Goal: Task Accomplishment & Management: Manage account settings

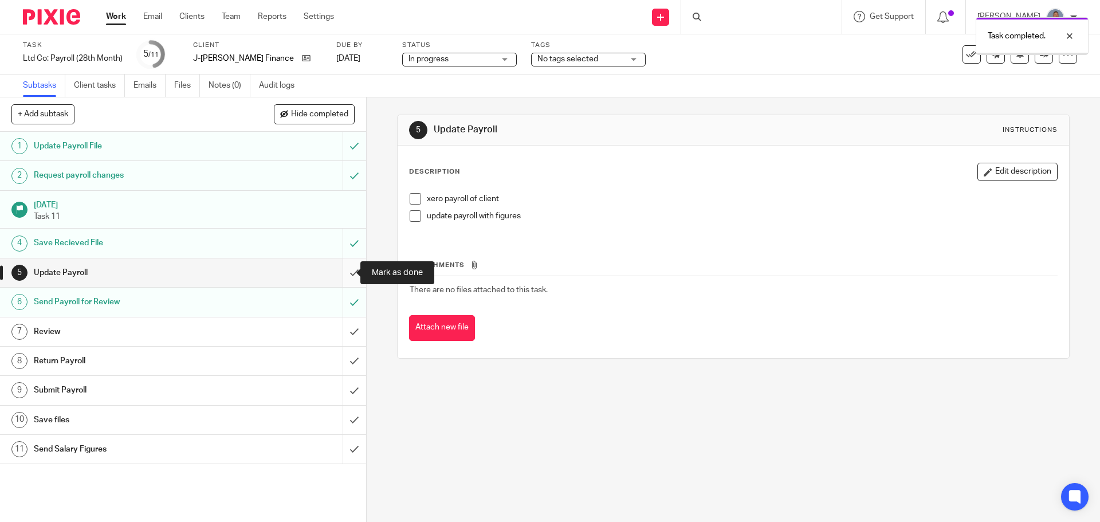
click at [341, 275] on input "submit" at bounding box center [183, 272] width 366 height 29
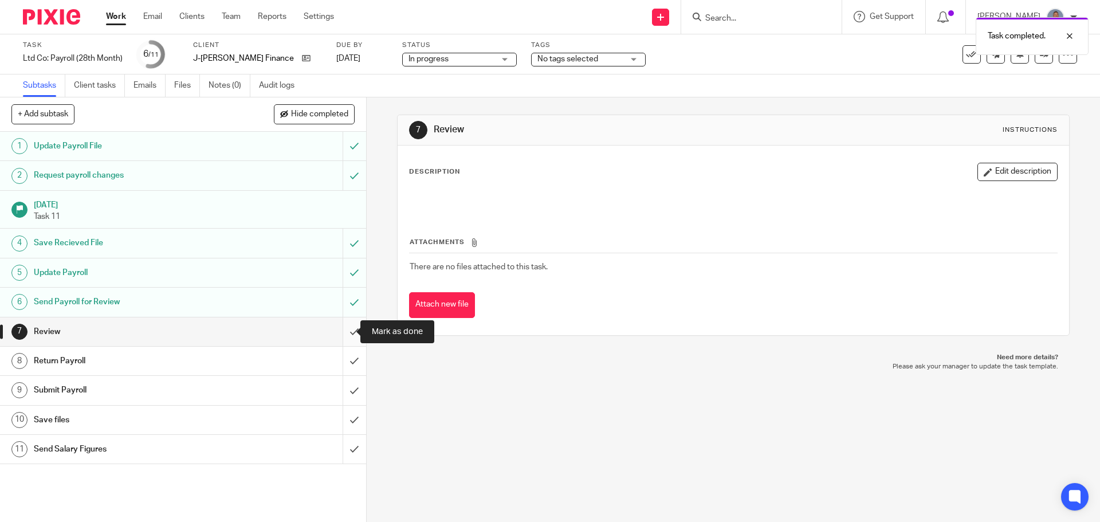
click at [337, 334] on input "submit" at bounding box center [183, 331] width 366 height 29
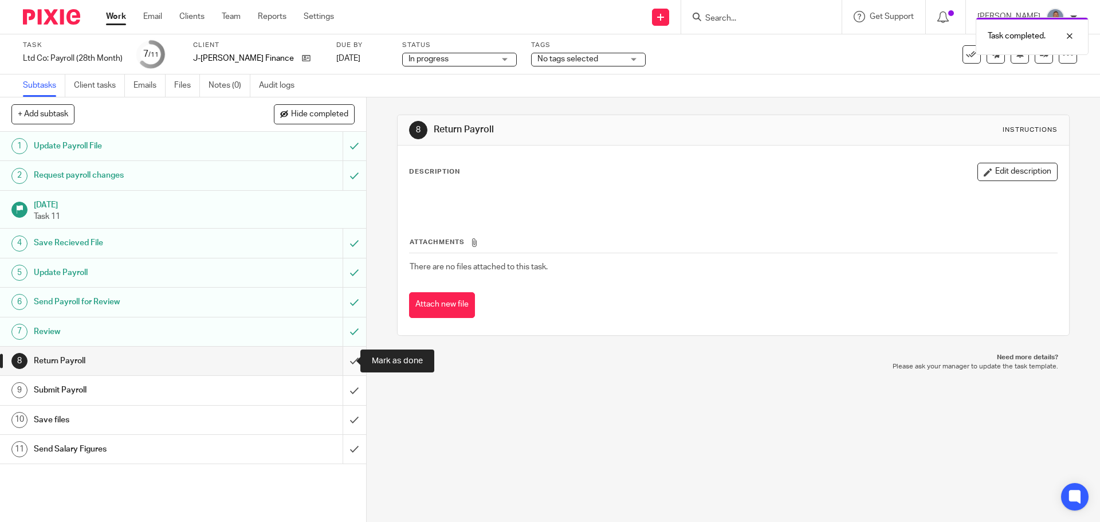
click at [344, 361] on input "submit" at bounding box center [183, 360] width 366 height 29
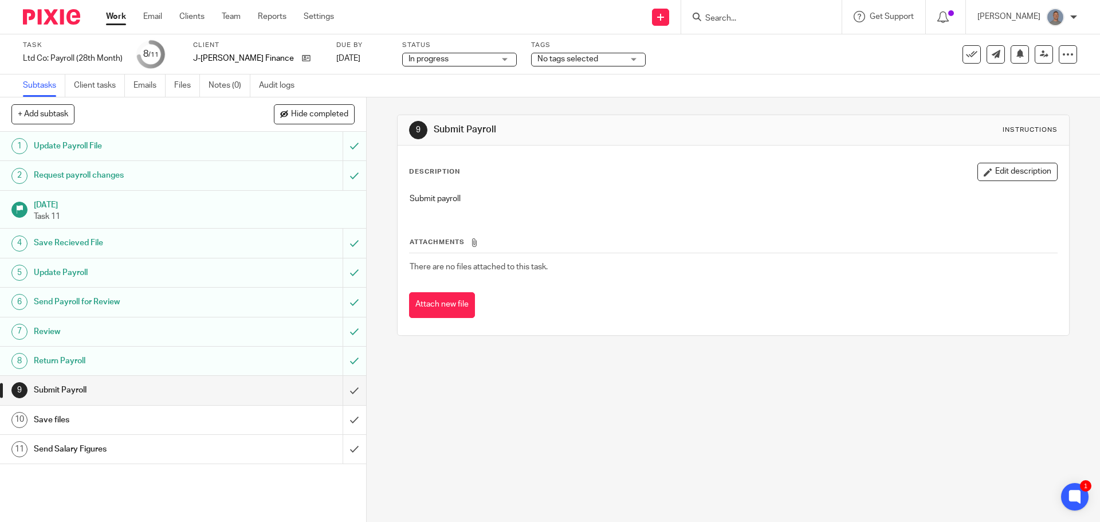
click at [115, 21] on link "Work" at bounding box center [116, 16] width 20 height 11
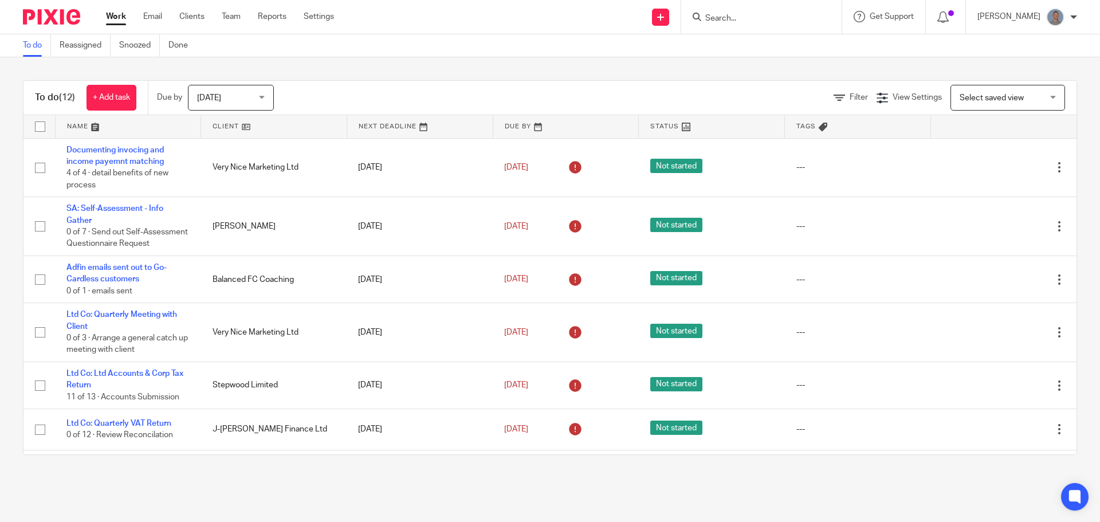
click at [151, 22] on link "Email" at bounding box center [152, 16] width 19 height 11
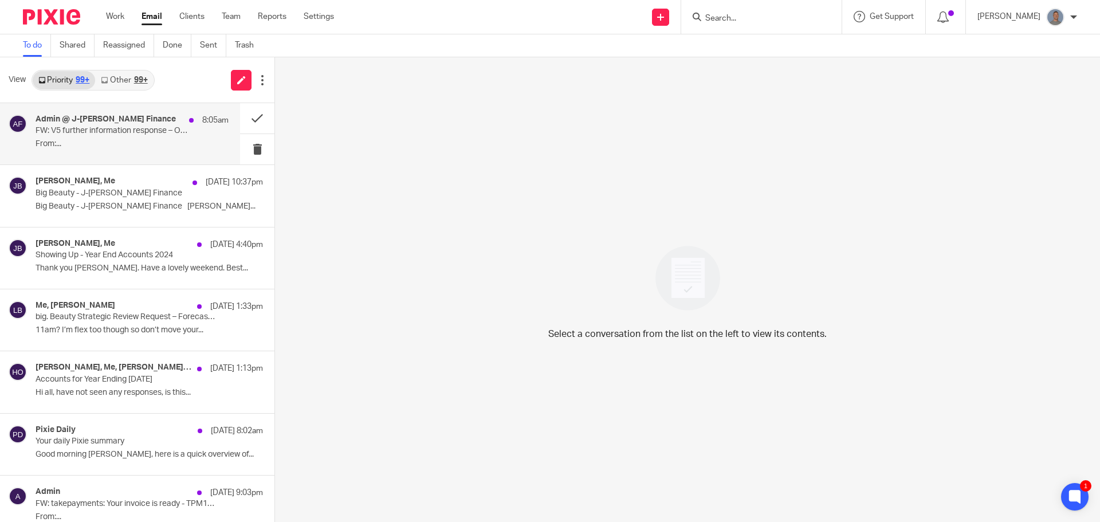
click at [149, 135] on p "FW: V5 further information response – OFFICE USE ONLY DO NOT AMEND SUBJECT REFE…" at bounding box center [113, 131] width 155 height 10
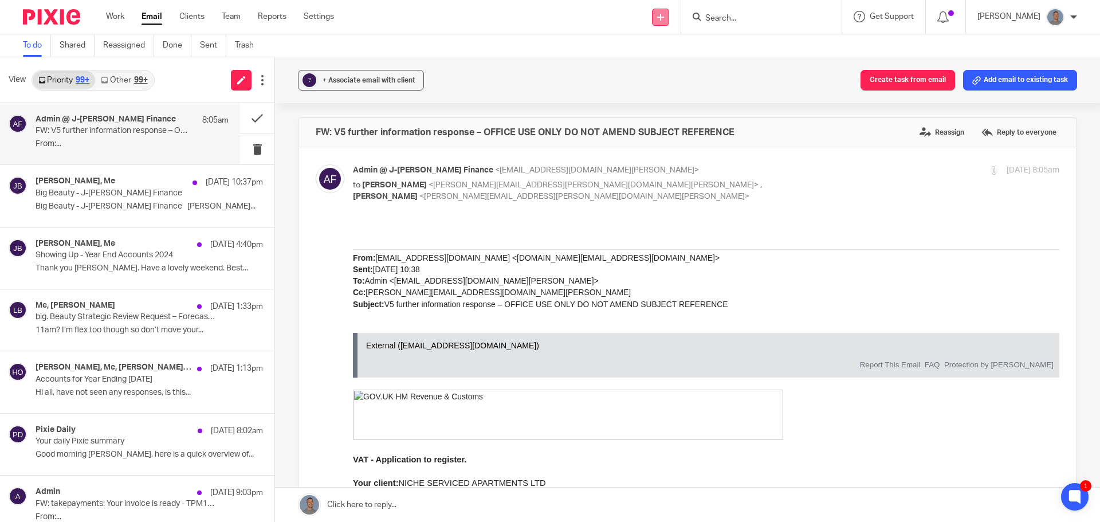
click at [664, 16] on icon at bounding box center [660, 17] width 7 height 7
click at [891, 80] on button "Create task from email" at bounding box center [907, 80] width 94 height 21
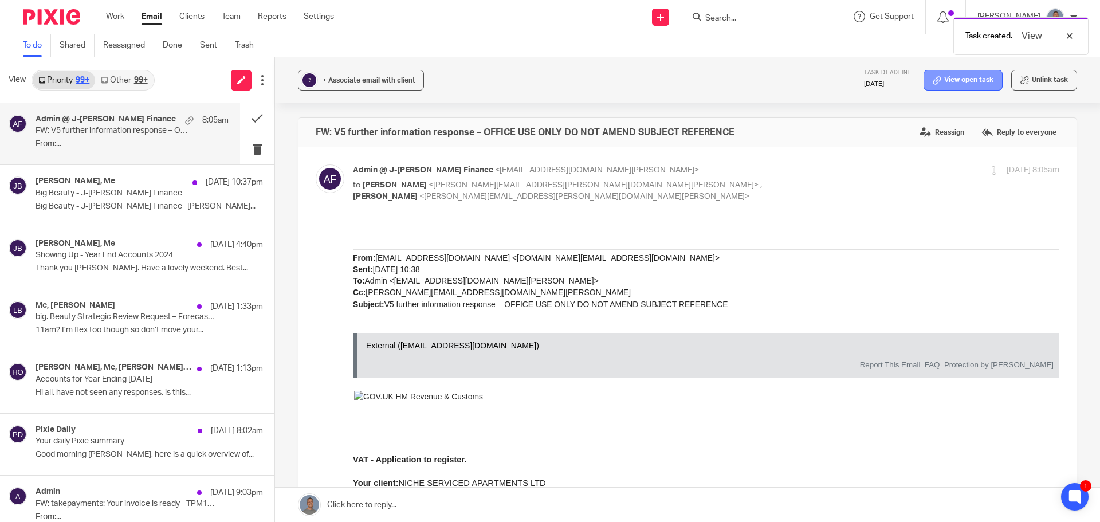
click at [959, 78] on link "View open task" at bounding box center [962, 80] width 79 height 21
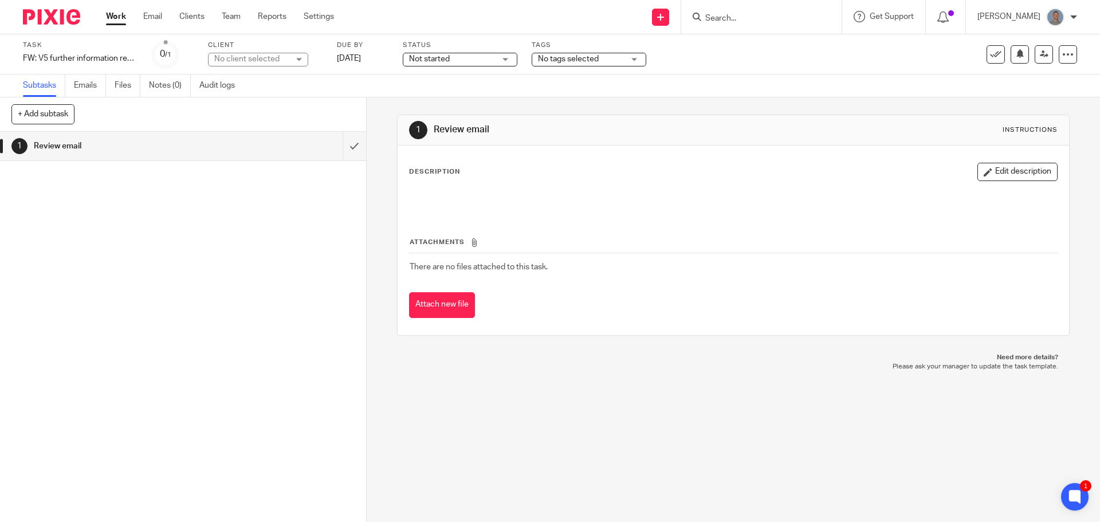
click at [289, 58] on div "No client selected" at bounding box center [251, 58] width 74 height 11
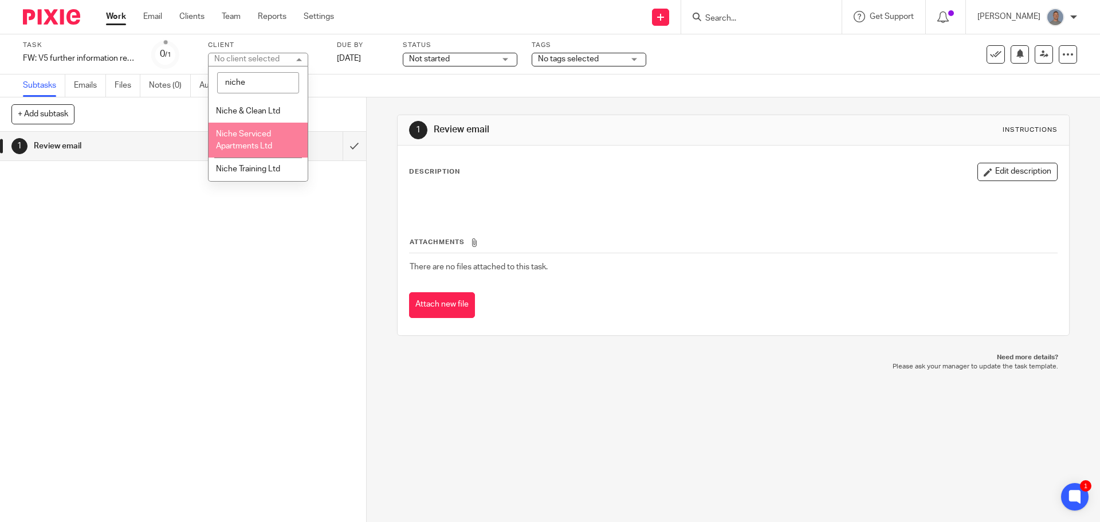
type input "niche"
click at [252, 140] on li "Niche Serviced Apartments Ltd" at bounding box center [257, 140] width 99 height 35
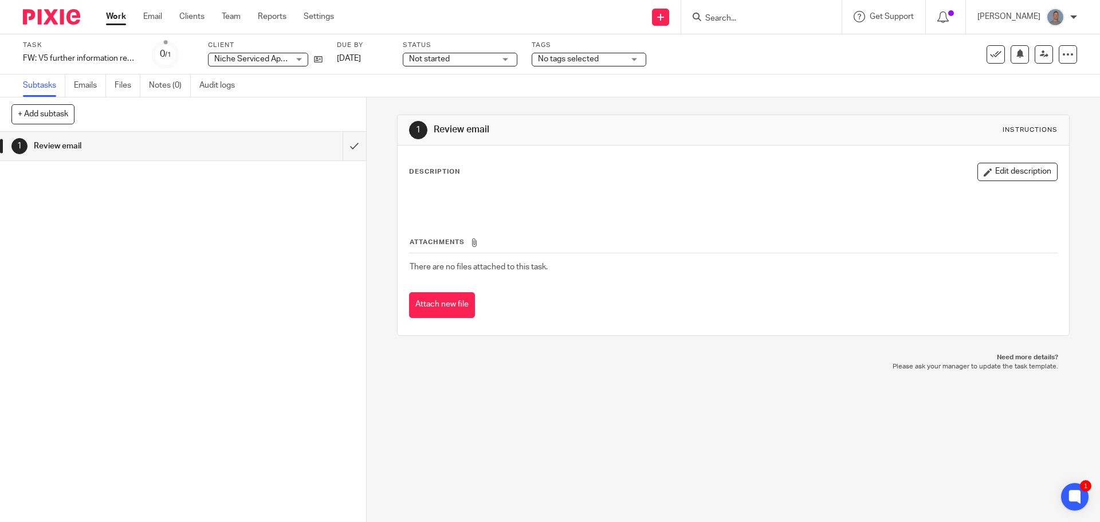
click at [458, 65] on span "Not started" at bounding box center [452, 59] width 86 height 12
click at [388, 59] on link "[DATE]" at bounding box center [363, 59] width 52 height 12
click at [274, 222] on div "1 Review email" at bounding box center [183, 327] width 366 height 390
click at [46, 121] on button "+ Add subtask" at bounding box center [42, 113] width 63 height 19
click at [119, 253] on div "1 Review email" at bounding box center [183, 327] width 366 height 390
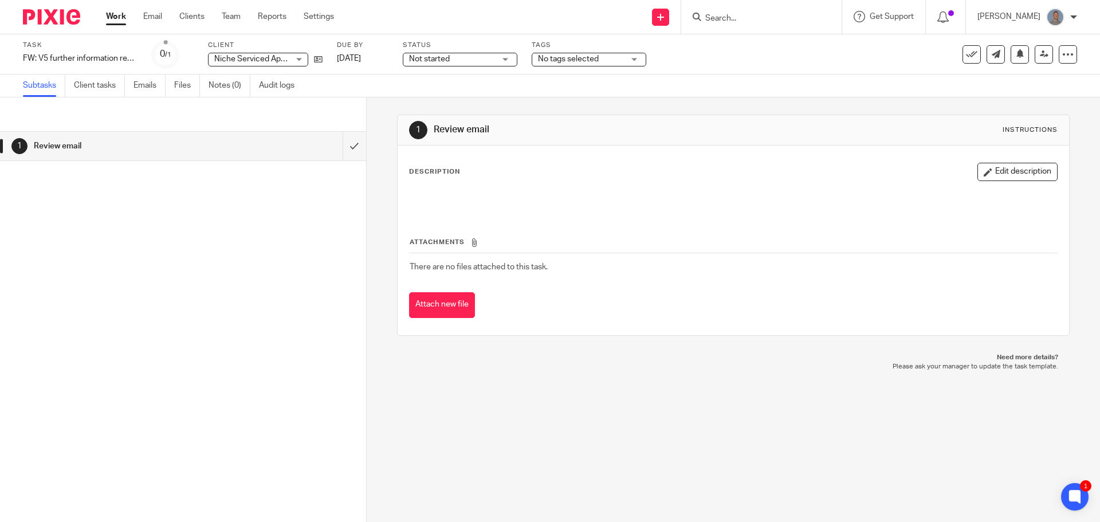
drag, startPoint x: 617, startPoint y: 505, endPoint x: 583, endPoint y: 354, distance: 154.5
click at [617, 502] on div "1 Review email Instructions Description Edit description Attachments There are …" at bounding box center [733, 309] width 733 height 424
click at [276, 399] on div "1 Review email" at bounding box center [183, 327] width 366 height 390
click at [1034, 59] on link at bounding box center [1043, 54] width 18 height 18
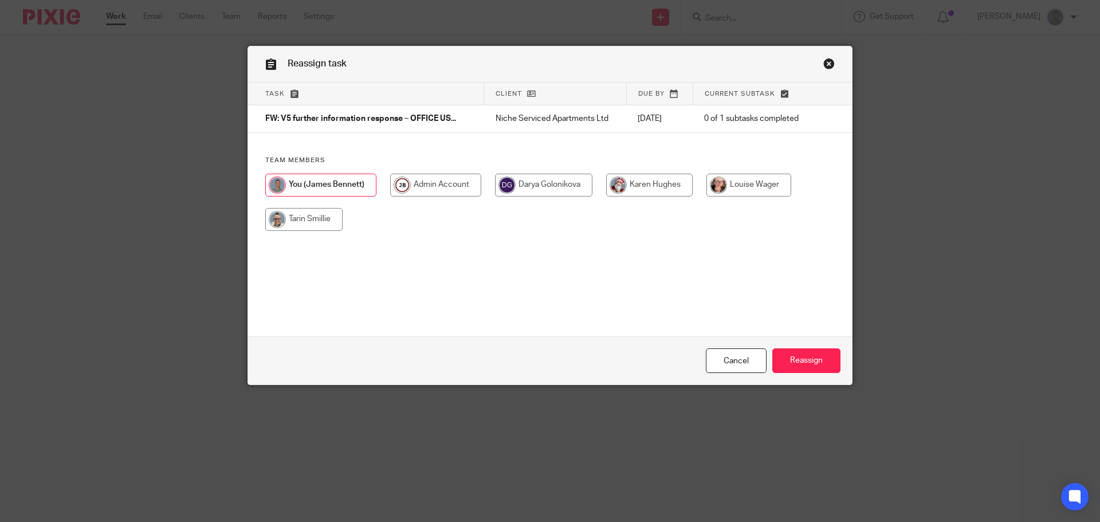
click at [326, 219] on input "radio" at bounding box center [303, 219] width 77 height 23
radio input "true"
click at [790, 352] on input "Reassign" at bounding box center [806, 360] width 68 height 25
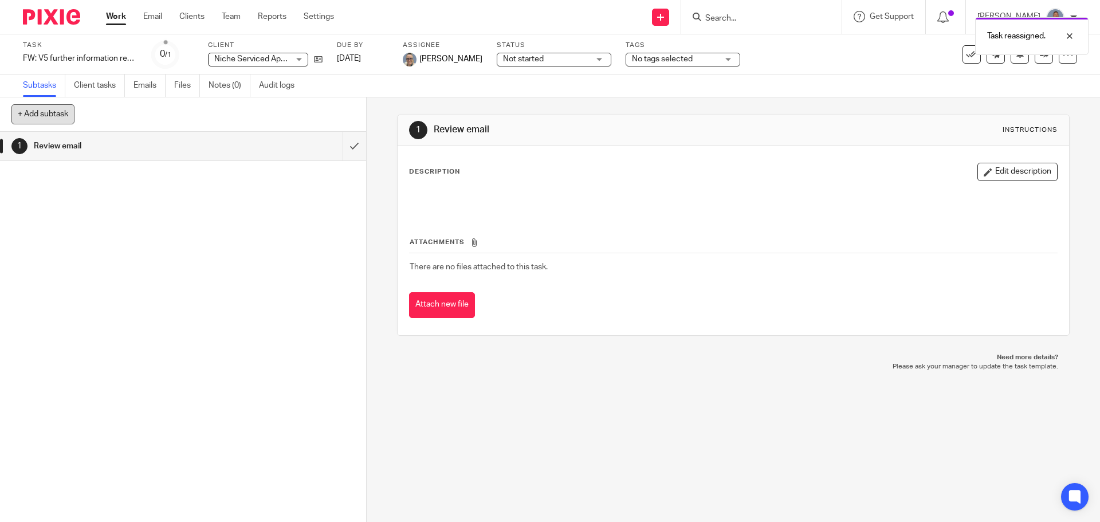
click at [57, 118] on button "+ Add subtask" at bounding box center [42, 113] width 63 height 19
click at [1073, 34] on div at bounding box center [1060, 36] width 31 height 14
click at [163, 300] on div "1 Review email" at bounding box center [183, 327] width 366 height 390
click at [160, 293] on div "1 Review email" at bounding box center [183, 327] width 366 height 390
click at [414, 477] on div "1 Review email Instructions Description Edit description Attachments There are …" at bounding box center [733, 309] width 733 height 424
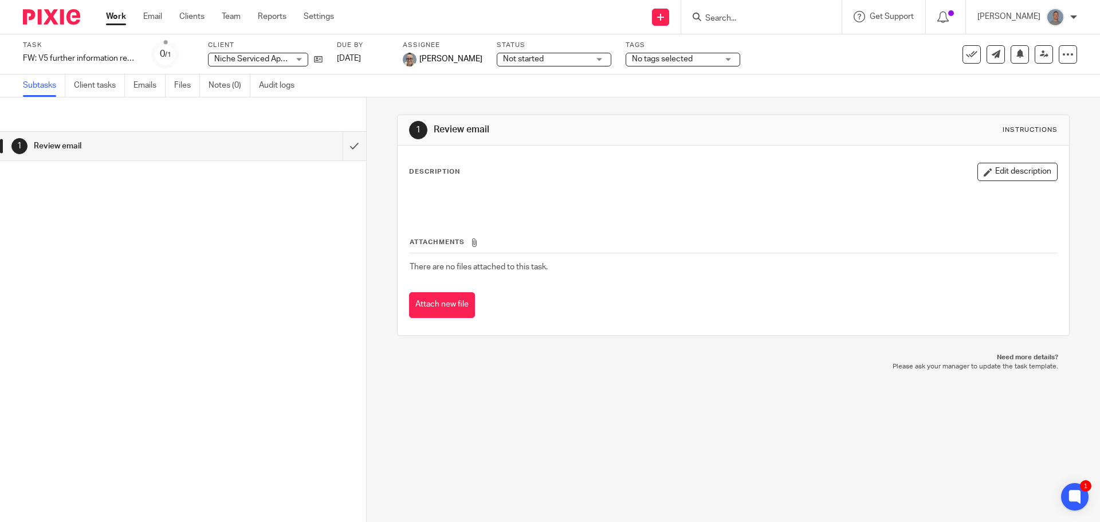
click at [199, 204] on div "1 Review email" at bounding box center [183, 327] width 366 height 390
click at [108, 18] on link "Work" at bounding box center [116, 16] width 20 height 11
